Goal: Information Seeking & Learning: Check status

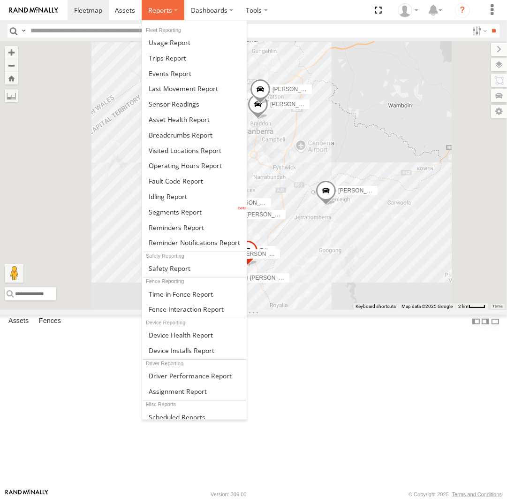
click at [166, 11] on span at bounding box center [160, 10] width 24 height 9
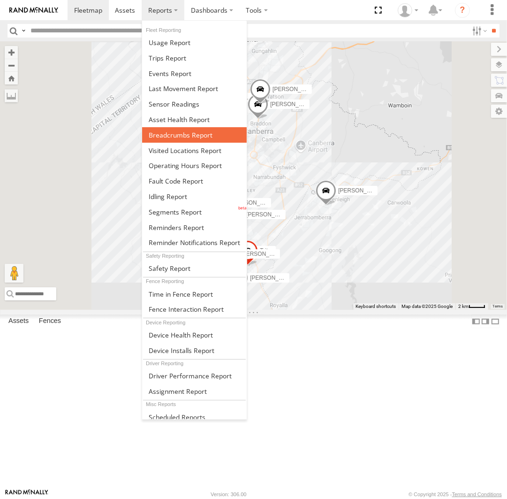
drag, startPoint x: 181, startPoint y: 133, endPoint x: 196, endPoint y: 128, distance: 16.8
click at [181, 133] on span at bounding box center [181, 134] width 64 height 9
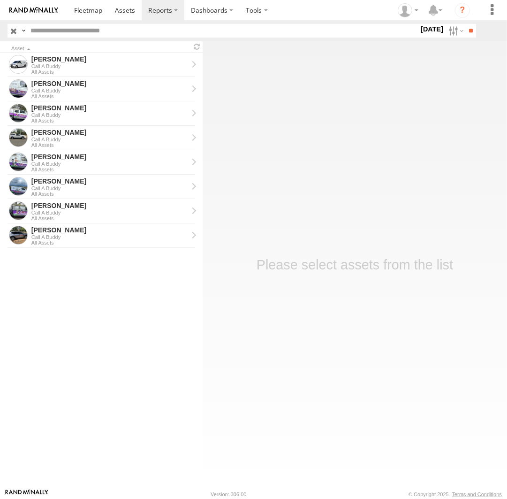
click at [0, 0] on label at bounding box center [0, 0] width 0 height 0
click at [468, 28] on input "**" at bounding box center [470, 31] width 11 height 14
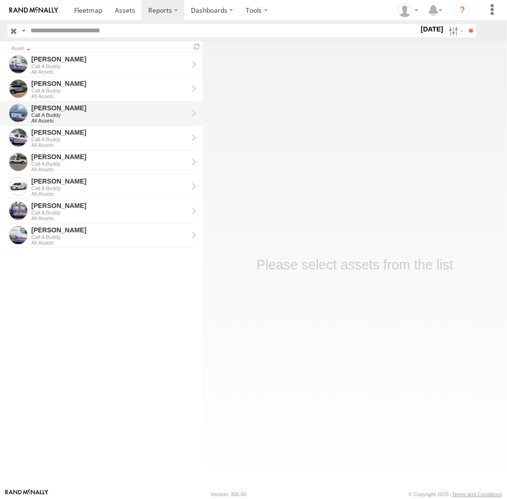
click at [53, 108] on div "[PERSON_NAME]" at bounding box center [109, 108] width 157 height 8
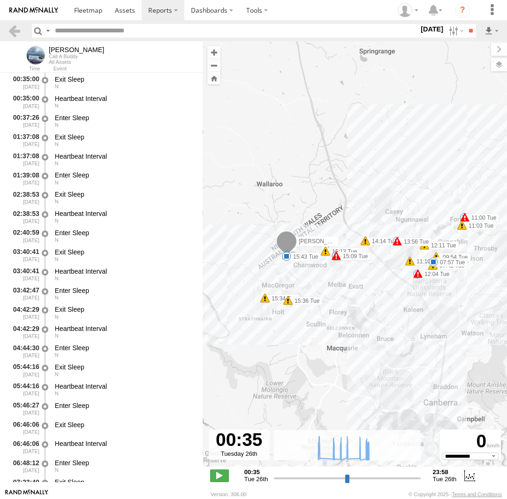
select select "**********"
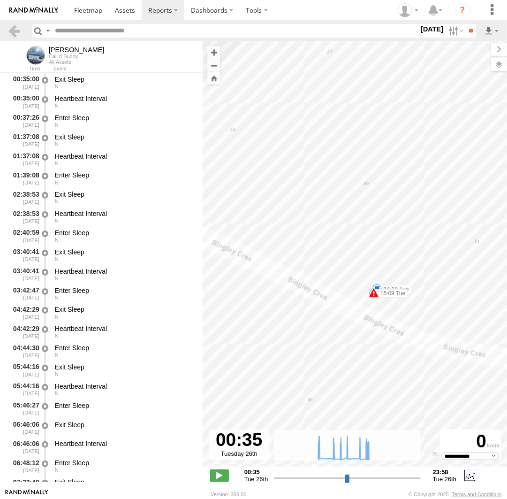
drag, startPoint x: 285, startPoint y: 143, endPoint x: 419, endPoint y: 332, distance: 231.4
click at [422, 334] on div "Jamie 07:42 Tue 07:57 Tue 09:54 Tue 10:05 Tue 11:00 Tue 11:03 Tue 11:10 Tue 11:…" at bounding box center [355, 258] width 304 height 435
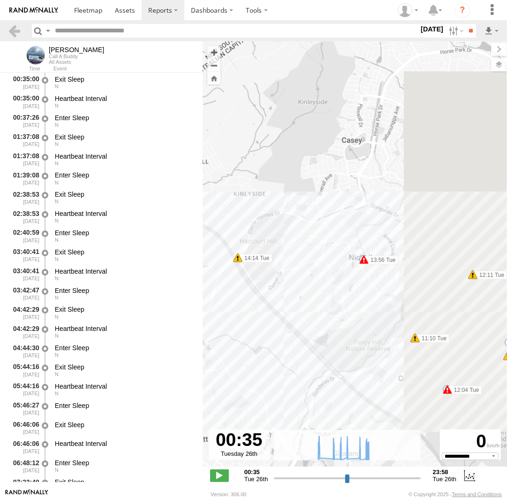
drag, startPoint x: 480, startPoint y: 260, endPoint x: 302, endPoint y: 270, distance: 178.9
click at [306, 268] on div "Jamie 07:42 Tue 07:57 Tue 09:54 Tue 10:05 Tue 11:00 Tue 11:03 Tue 11:10 Tue 11:…" at bounding box center [355, 258] width 304 height 435
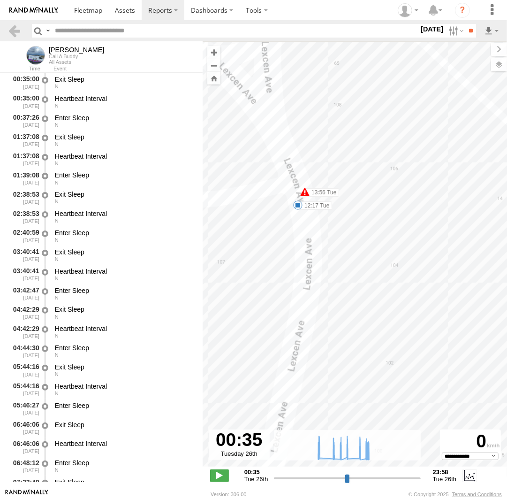
drag, startPoint x: 235, startPoint y: 161, endPoint x: 302, endPoint y: 236, distance: 100.3
click at [305, 241] on div "Jamie 07:42 Tue 07:57 Tue 09:54 Tue 10:05 Tue 11:00 Tue 11:03 Tue 11:10 Tue 11:…" at bounding box center [355, 258] width 304 height 435
click at [301, 212] on span at bounding box center [300, 212] width 9 height 9
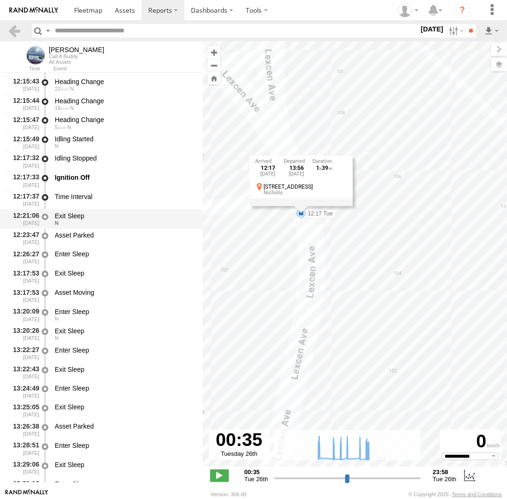
scroll to position [13690, 0]
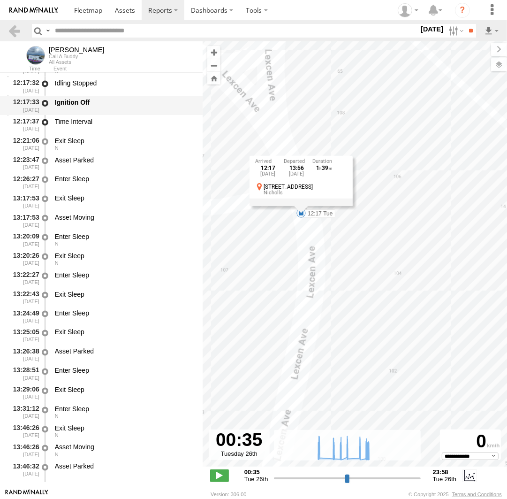
click at [109, 98] on div "Ignition Off" at bounding box center [124, 105] width 142 height 17
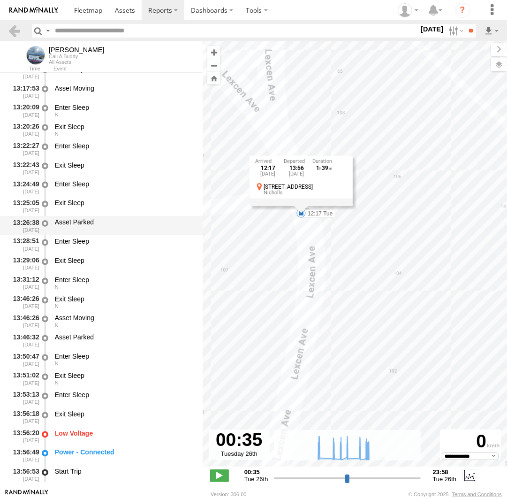
scroll to position [13776, 0]
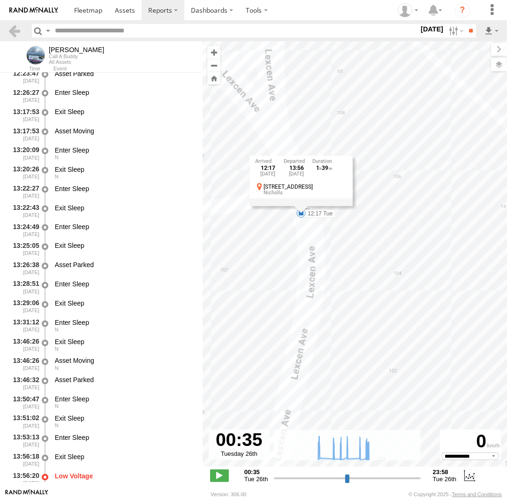
click at [301, 205] on div "12:17 Tue 26th Aug 13:56 Tue 26th Aug 1 39 106 Lexcen Ave Nicholls" at bounding box center [300, 180] width 103 height 50
click at [289, 223] on div "Jamie 07:42 Tue 07:57 Tue 09:54 Tue 10:05 Tue 11:00 Tue 11:03 Tue 11:10 Tue 11:…" at bounding box center [355, 258] width 304 height 435
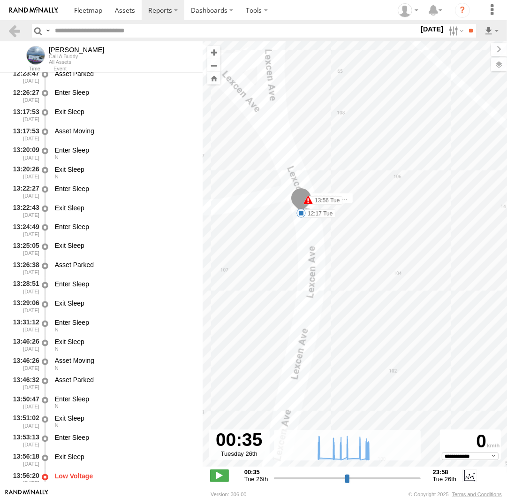
click at [318, 166] on div "Jamie 07:42 Tue 07:57 Tue 09:54 Tue 10:05 Tue 11:00 Tue 11:03 Tue 11:10 Tue 11:…" at bounding box center [355, 258] width 304 height 435
click at [75, 5] on link at bounding box center [88, 10] width 41 height 20
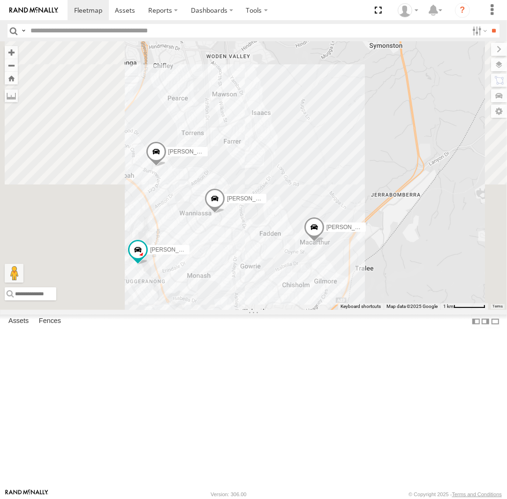
drag, startPoint x: 302, startPoint y: 306, endPoint x: 370, endPoint y: 302, distance: 67.6
click at [370, 302] on div "Michael Daniel Triton Peter Kyle Andrew Chris Jamie Tom" at bounding box center [253, 175] width 507 height 268
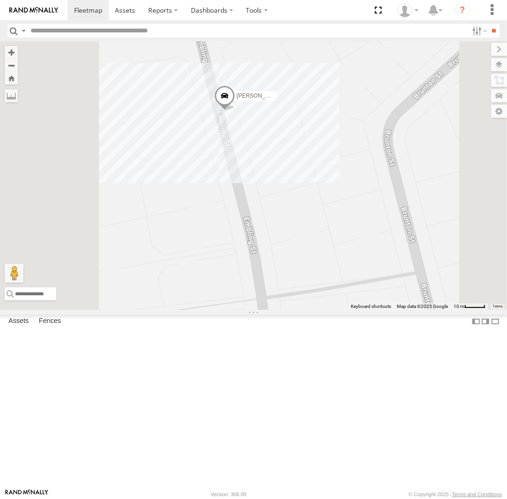
drag, startPoint x: 305, startPoint y: 166, endPoint x: 383, endPoint y: 272, distance: 130.7
click at [383, 272] on div "Michael Daniel Triton Peter Kyle Andrew Chris Jamie Tom" at bounding box center [253, 175] width 507 height 268
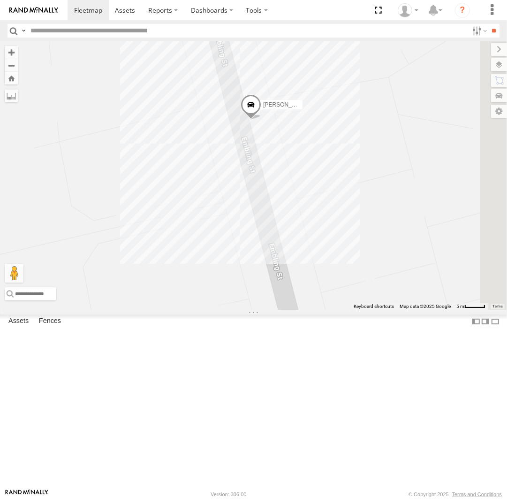
click at [339, 232] on div "Michael Daniel Triton Peter Kyle Andrew Chris Jamie Tom" at bounding box center [253, 175] width 507 height 268
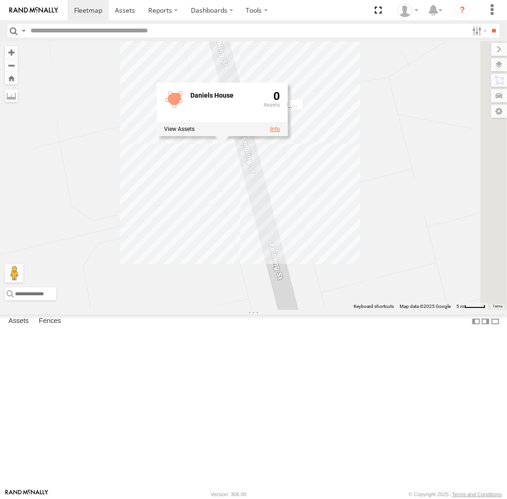
click at [280, 132] on link at bounding box center [275, 129] width 10 height 7
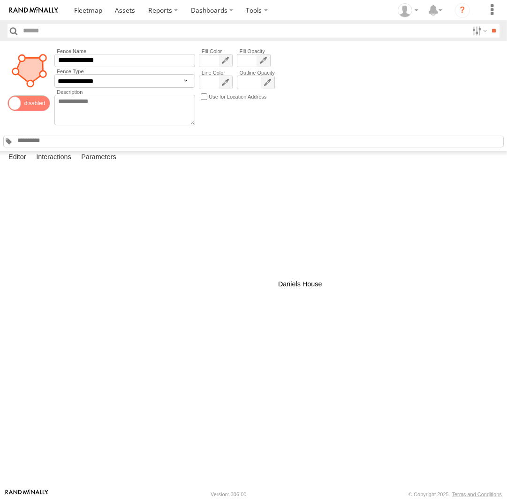
click at [0, 0] on div at bounding box center [0, 0] width 0 height 0
drag, startPoint x: 293, startPoint y: 203, endPoint x: 313, endPoint y: 196, distance: 21.7
click at [0, 0] on div at bounding box center [0, 0] width 0 height 0
drag, startPoint x: 299, startPoint y: 232, endPoint x: 330, endPoint y: 229, distance: 31.1
click at [0, 0] on div at bounding box center [0, 0] width 0 height 0
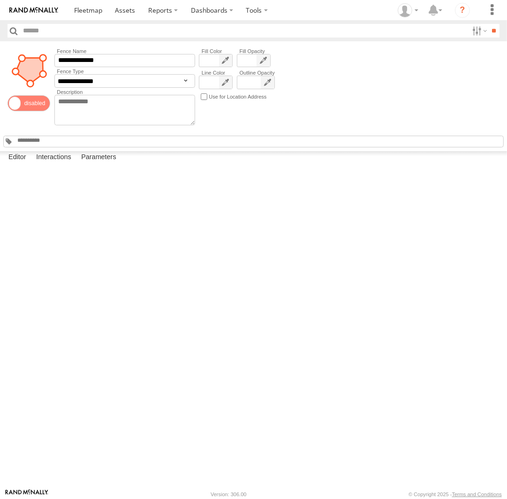
drag, startPoint x: 302, startPoint y: 243, endPoint x: 338, endPoint y: 246, distance: 36.3
click at [0, 0] on div at bounding box center [0, 0] width 0 height 0
drag, startPoint x: 300, startPoint y: 243, endPoint x: 339, endPoint y: 264, distance: 44.3
click at [0, 0] on div at bounding box center [0, 0] width 0 height 0
drag, startPoint x: 306, startPoint y: 260, endPoint x: 340, endPoint y: 281, distance: 40.6
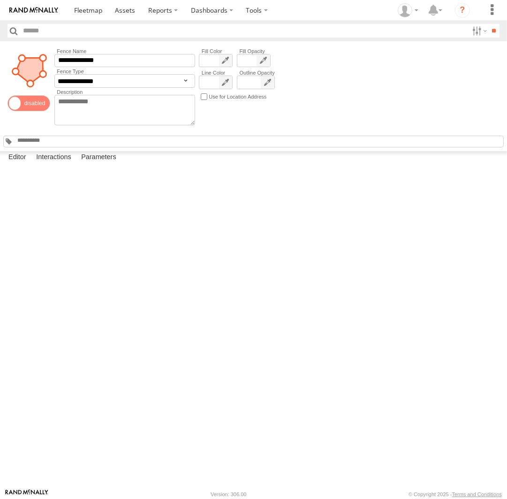
click at [0, 0] on div at bounding box center [0, 0] width 0 height 0
drag, startPoint x: 315, startPoint y: 293, endPoint x: 340, endPoint y: 305, distance: 27.5
click at [0, 0] on div at bounding box center [0, 0] width 0 height 0
drag, startPoint x: 325, startPoint y: 339, endPoint x: 359, endPoint y: 340, distance: 34.2
click at [0, 0] on div at bounding box center [0, 0] width 0 height 0
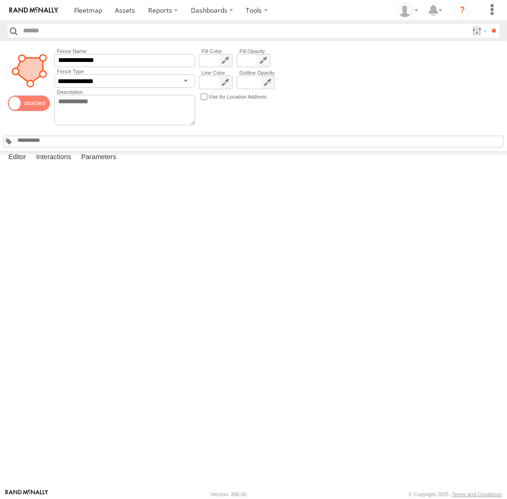
drag, startPoint x: 340, startPoint y: 386, endPoint x: 373, endPoint y: 378, distance: 33.8
click at [0, 0] on div at bounding box center [0, 0] width 0 height 0
click at [98, 10] on span at bounding box center [88, 10] width 28 height 9
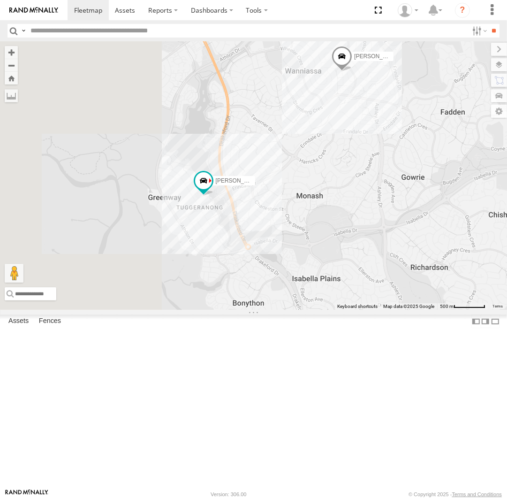
drag, startPoint x: 289, startPoint y: 268, endPoint x: 347, endPoint y: 280, distance: 59.0
click at [347, 280] on div "[PERSON_NAME] Triton [PERSON_NAME] [PERSON_NAME] [PERSON_NAME] [PERSON_NAME]" at bounding box center [253, 175] width 507 height 268
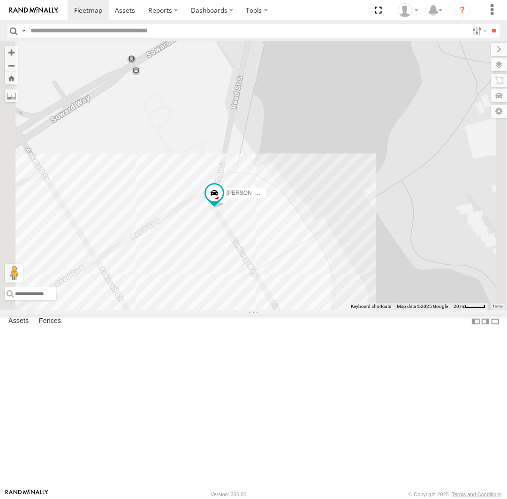
drag, startPoint x: 348, startPoint y: 314, endPoint x: 327, endPoint y: 211, distance: 105.7
click at [327, 211] on div "[PERSON_NAME] Triton [PERSON_NAME] [PERSON_NAME] [PERSON_NAME] [PERSON_NAME]" at bounding box center [253, 175] width 507 height 268
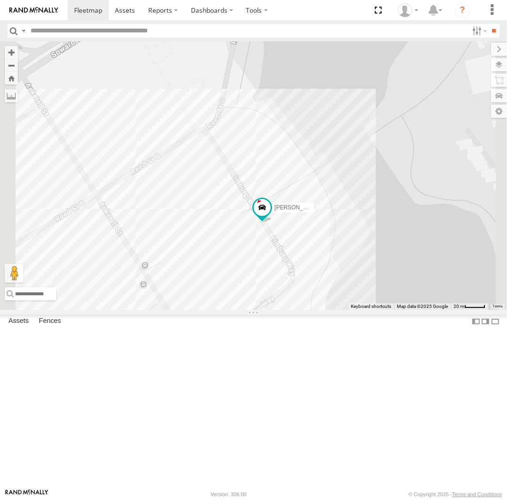
drag, startPoint x: 450, startPoint y: 303, endPoint x: 349, endPoint y: 302, distance: 100.4
click at [349, 302] on div "[PERSON_NAME] Triton [PERSON_NAME] [PERSON_NAME] [PERSON_NAME] [PERSON_NAME]" at bounding box center [253, 175] width 507 height 268
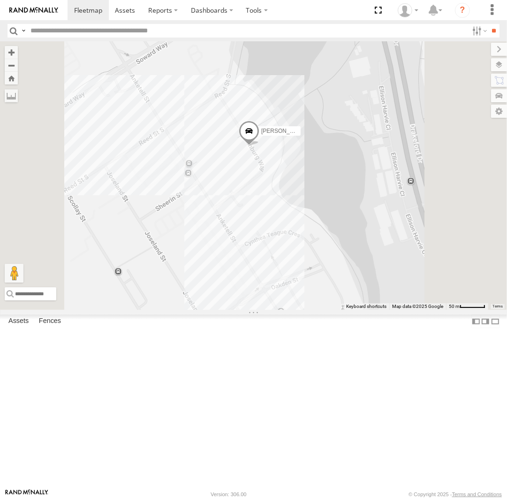
drag, startPoint x: 363, startPoint y: 228, endPoint x: 381, endPoint y: 295, distance: 69.4
click at [381, 295] on div "[PERSON_NAME] Triton [PERSON_NAME] [PERSON_NAME] [PERSON_NAME] [PERSON_NAME]" at bounding box center [253, 175] width 507 height 268
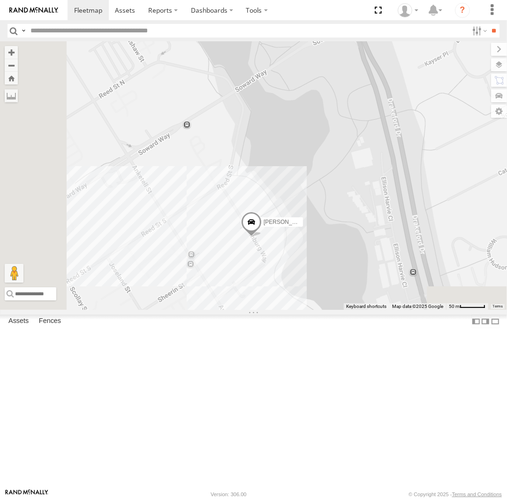
drag, startPoint x: 376, startPoint y: 303, endPoint x: 404, endPoint y: 243, distance: 66.1
click at [404, 243] on div "Michael Daniel Triton Peter Kyle Andrew Chris Jamie Tom" at bounding box center [253, 175] width 507 height 268
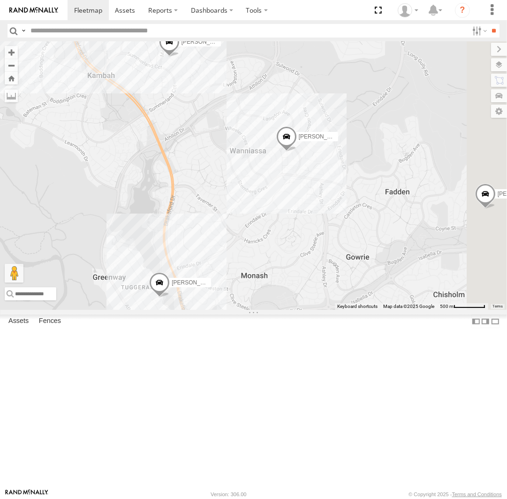
drag, startPoint x: 413, startPoint y: 231, endPoint x: 303, endPoint y: 347, distance: 159.9
click at [303, 310] on div "Michael Daniel Triton Peter Kyle Andrew Chris Jamie Tom" at bounding box center [253, 175] width 507 height 268
